Goal: Task Accomplishment & Management: Use online tool/utility

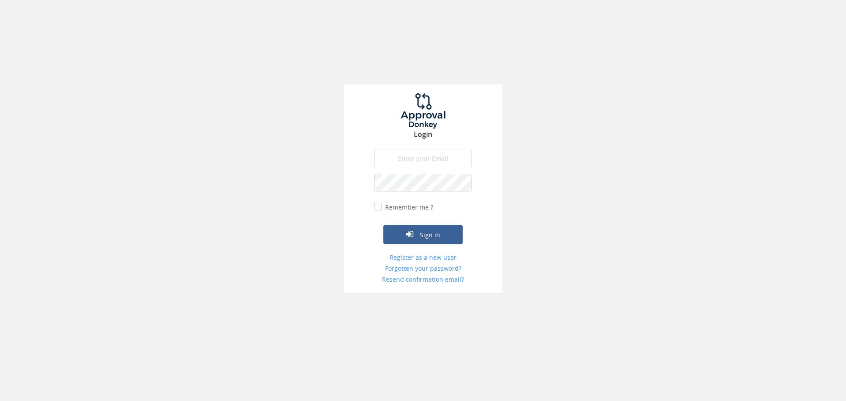
click at [406, 158] on input "email" at bounding box center [423, 159] width 98 height 18
type input "[EMAIL_ADDRESS][DOMAIN_NAME]"
click at [383, 225] on button "Sign in" at bounding box center [422, 234] width 79 height 19
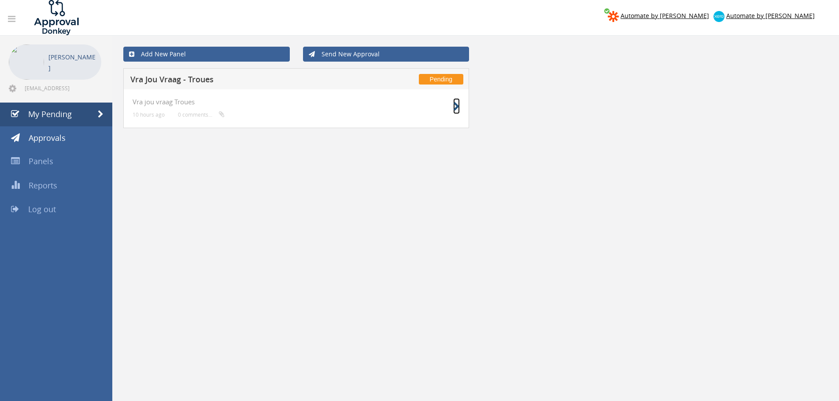
click at [454, 108] on icon at bounding box center [456, 106] width 7 height 9
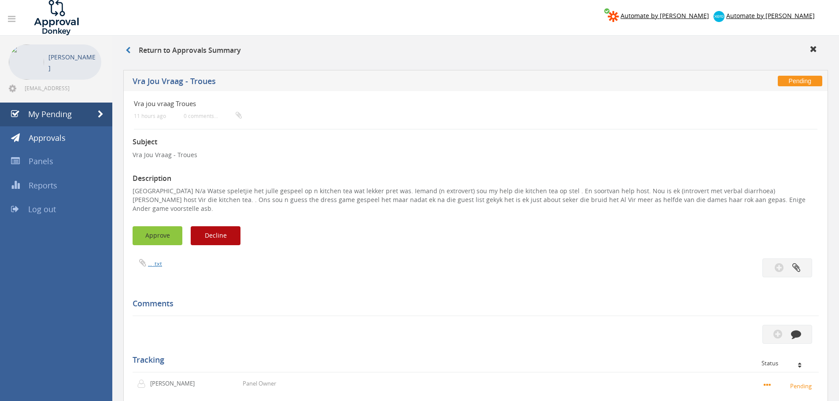
click at [163, 230] on button "Approve" at bounding box center [158, 235] width 50 height 19
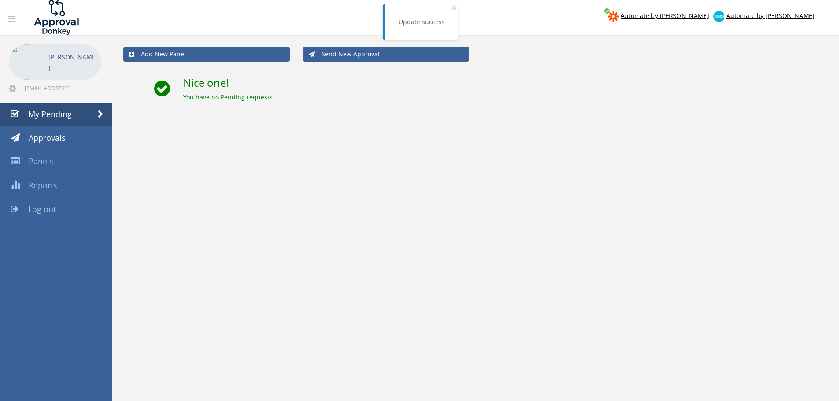
click at [49, 210] on span "Log out" at bounding box center [42, 209] width 28 height 11
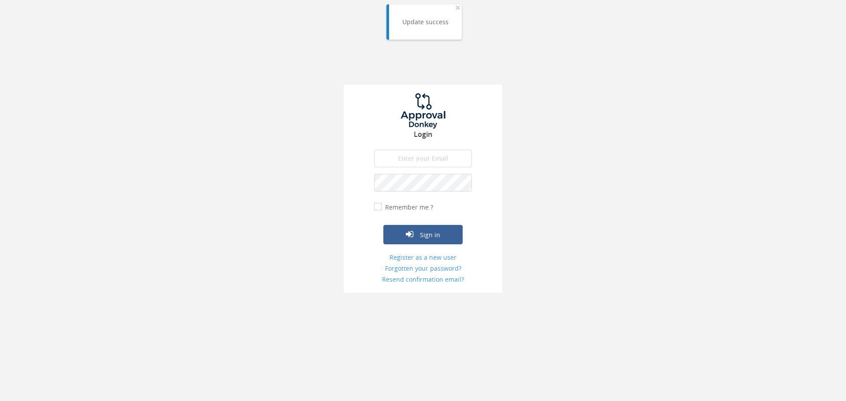
click at [445, 159] on input "email" at bounding box center [423, 159] width 98 height 18
type input "[EMAIL_ADDRESS][DOMAIN_NAME]"
click at [383, 225] on button "Sign in" at bounding box center [422, 234] width 79 height 19
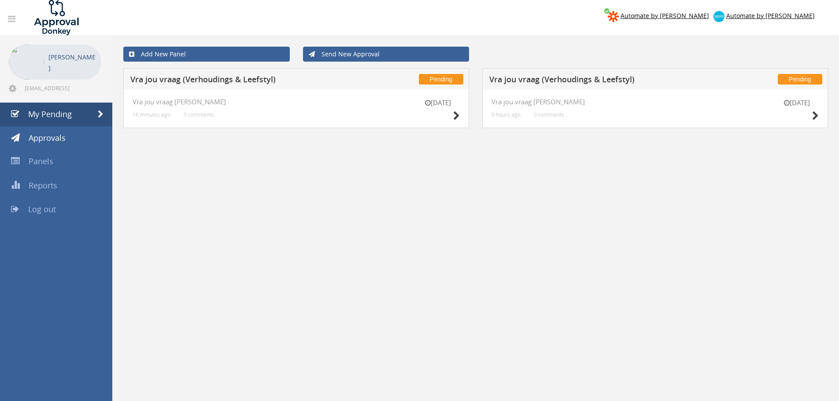
click at [811, 116] on div "[DATE]" at bounding box center [797, 110] width 44 height 25
click at [816, 116] on icon at bounding box center [815, 115] width 7 height 9
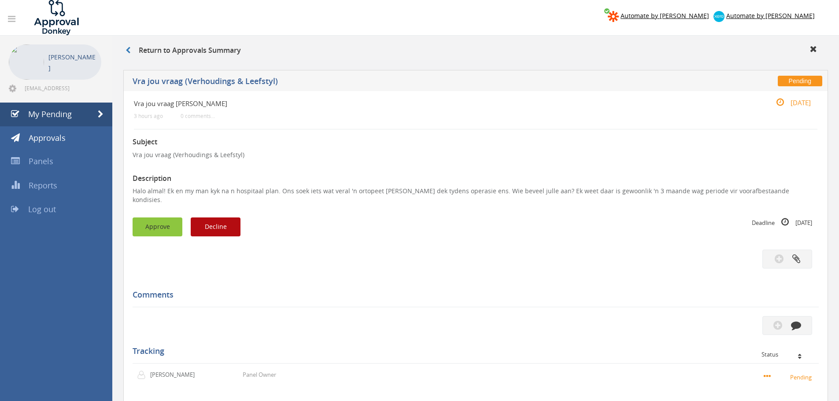
click at [155, 218] on button "Approve" at bounding box center [158, 227] width 50 height 19
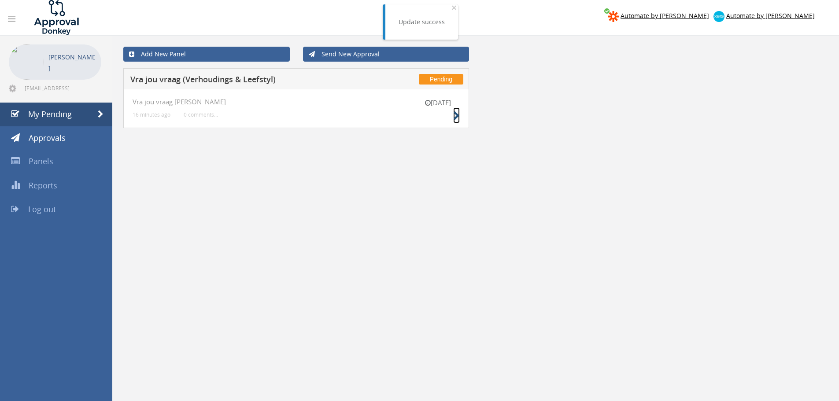
click at [455, 115] on icon at bounding box center [456, 115] width 7 height 9
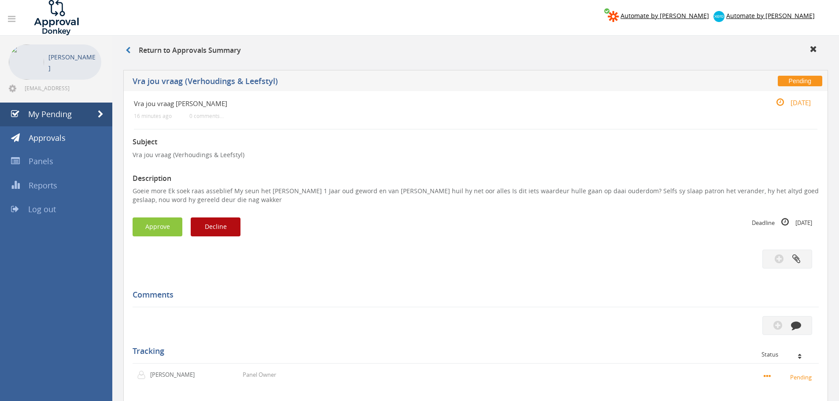
click at [163, 216] on div "Subject Vra jou vraag ([PERSON_NAME] & Leefstyl) Description Goeie more Ek soek…" at bounding box center [476, 301] width 686 height 345
click at [162, 222] on button "Approve" at bounding box center [158, 227] width 50 height 19
